Goal: Find specific page/section: Find specific page/section

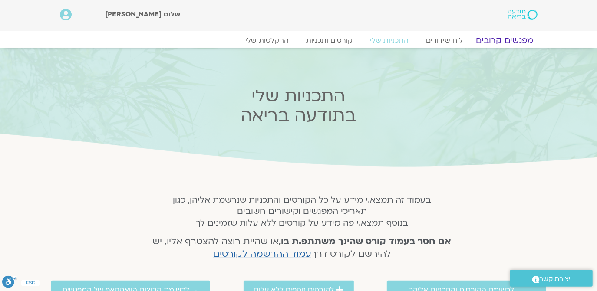
click at [513, 38] on link "מפגשים קרובים" at bounding box center [504, 40] width 79 height 10
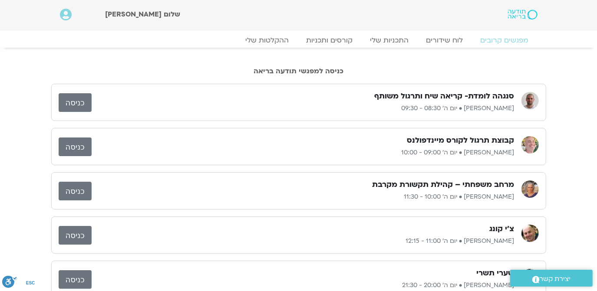
click at [71, 101] on link "כניסה" at bounding box center [75, 102] width 33 height 19
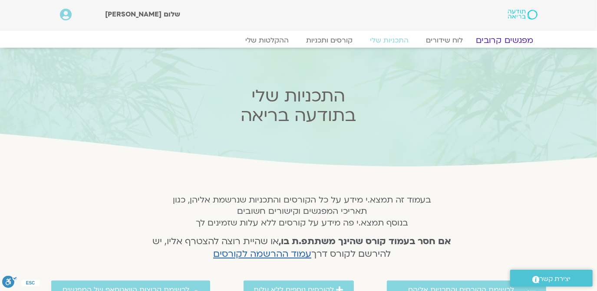
click at [498, 39] on link "מפגשים קרובים" at bounding box center [504, 40] width 79 height 10
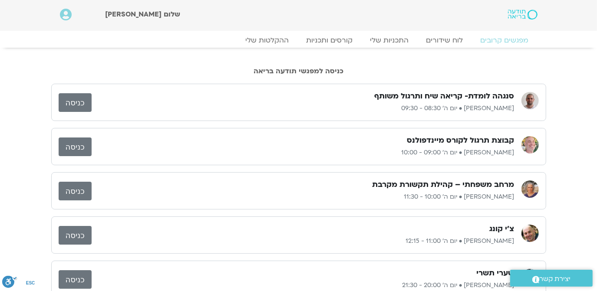
click at [76, 145] on link "כניסה" at bounding box center [75, 147] width 33 height 19
